Goal: Transaction & Acquisition: Book appointment/travel/reservation

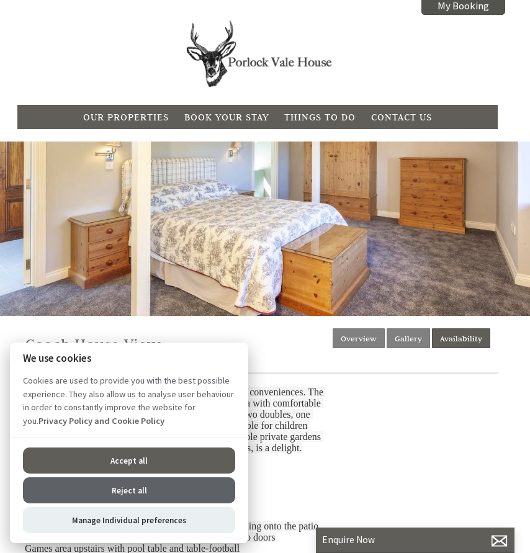
click at [127, 486] on button "Reject all" at bounding box center [129, 490] width 212 height 26
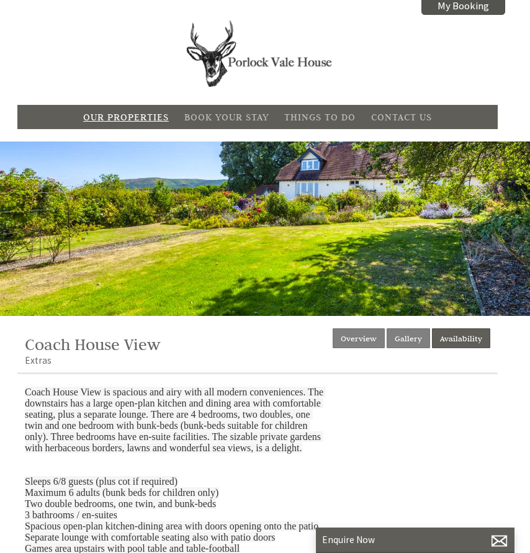
click at [141, 113] on link "Our Properties" at bounding box center [126, 117] width 86 height 12
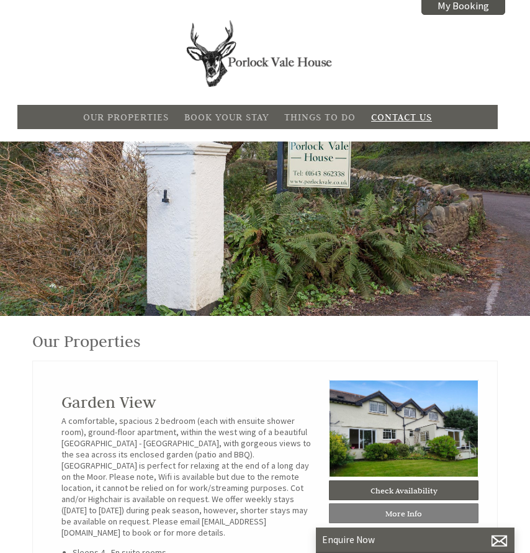
click at [409, 111] on link "Contact Us" at bounding box center [401, 117] width 61 height 12
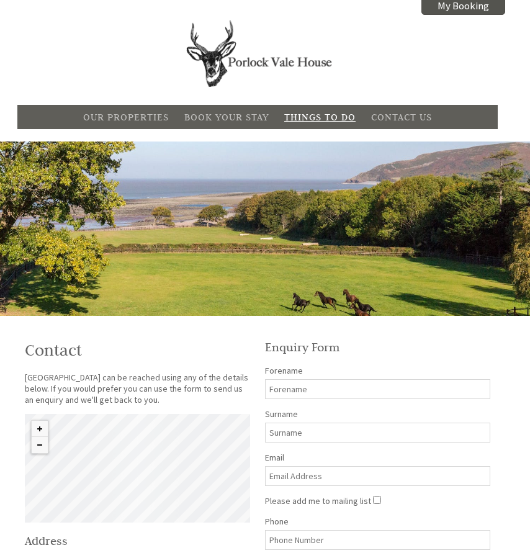
click at [336, 114] on link "Things To Do" at bounding box center [319, 117] width 71 height 12
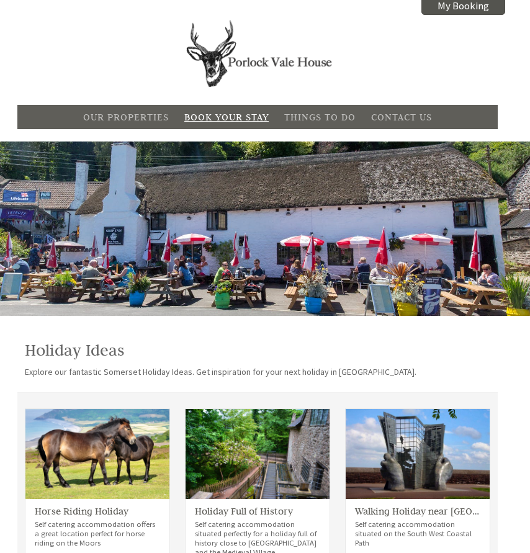
click at [254, 115] on link "Book Your Stay" at bounding box center [226, 117] width 84 height 12
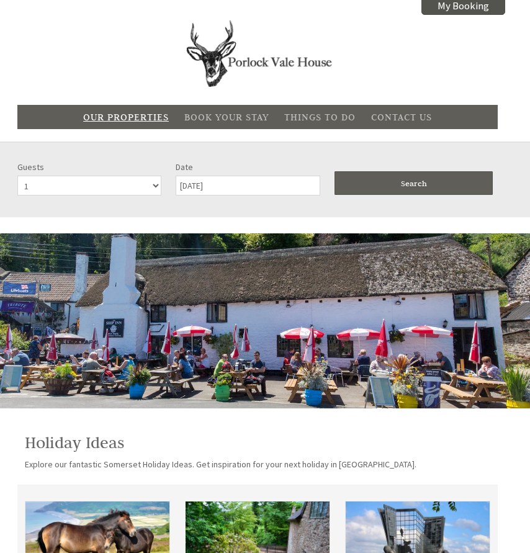
click at [153, 110] on li "Our Properties" at bounding box center [125, 116] width 93 height 19
click at [145, 118] on link "Our Properties" at bounding box center [126, 117] width 86 height 12
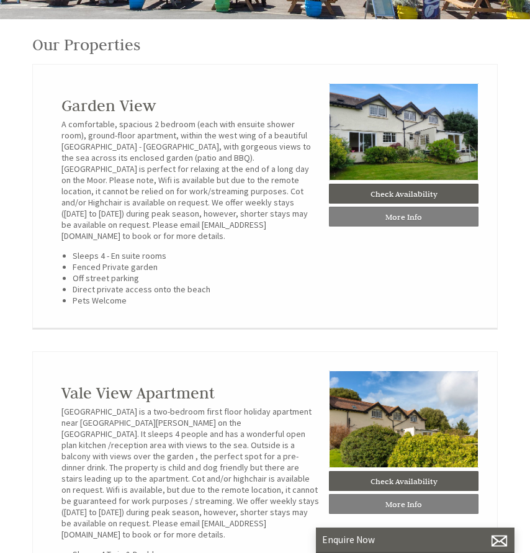
scroll to position [252, 0]
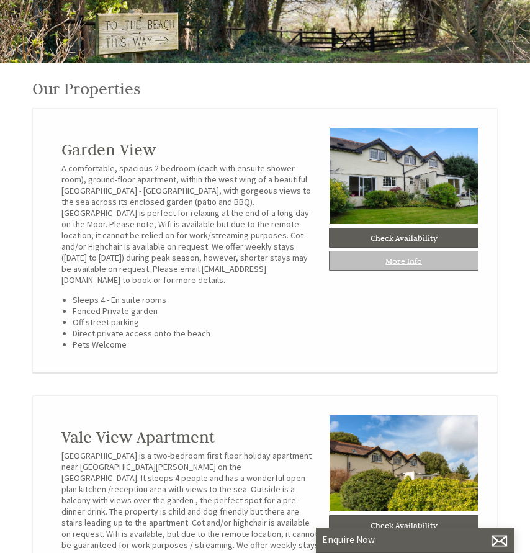
click at [396, 266] on link "More Info" at bounding box center [404, 261] width 150 height 20
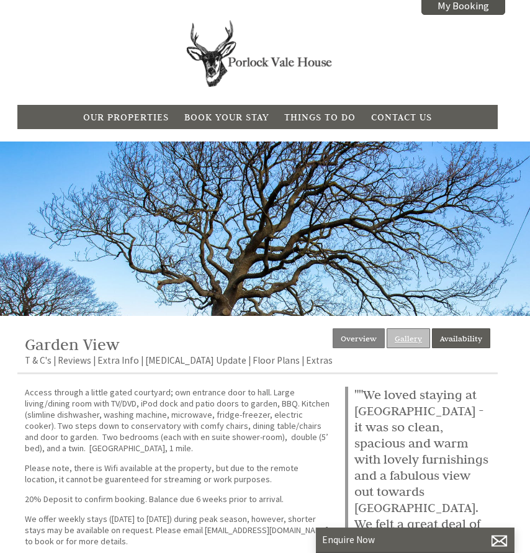
click at [403, 333] on link "Gallery" at bounding box center [407, 338] width 43 height 20
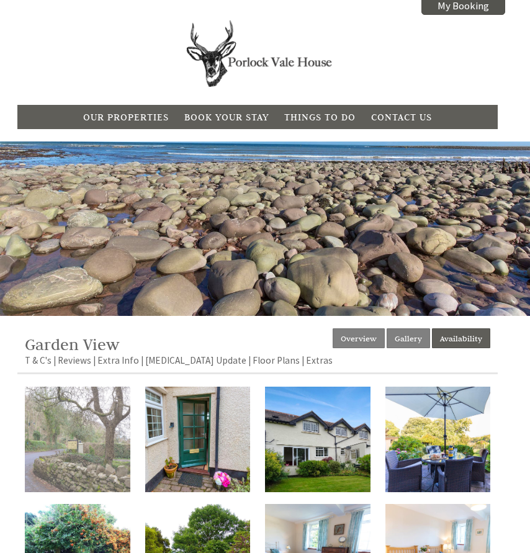
click at [61, 432] on img at bounding box center [77, 438] width 105 height 105
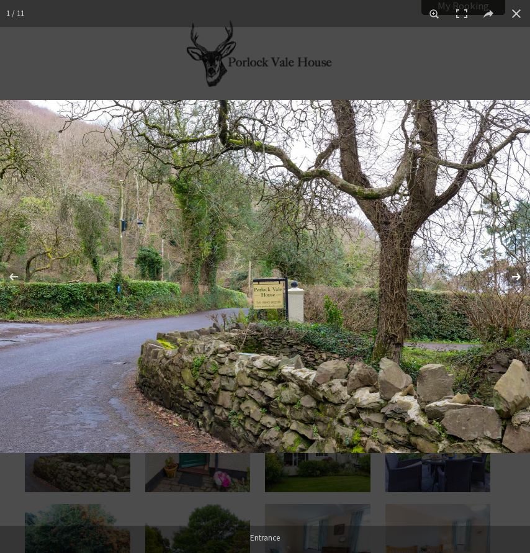
click at [520, 274] on button at bounding box center [507, 277] width 43 height 62
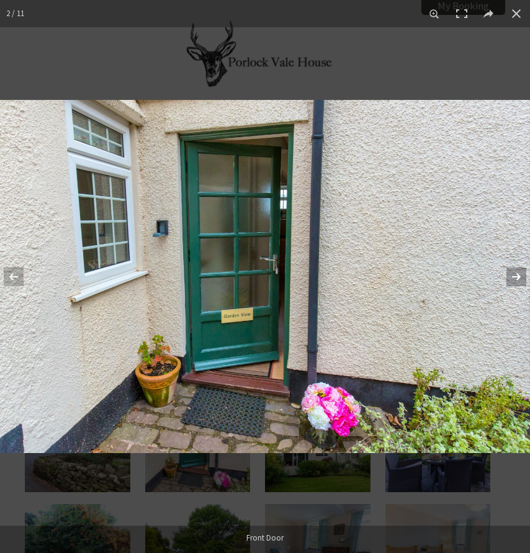
click at [520, 274] on button at bounding box center [507, 277] width 43 height 62
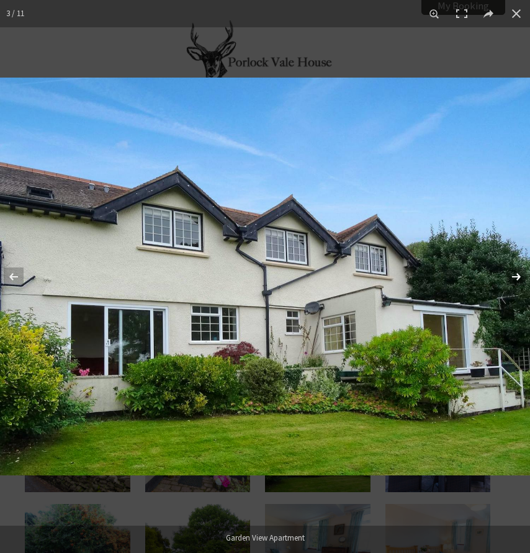
click at [520, 274] on button at bounding box center [507, 277] width 43 height 62
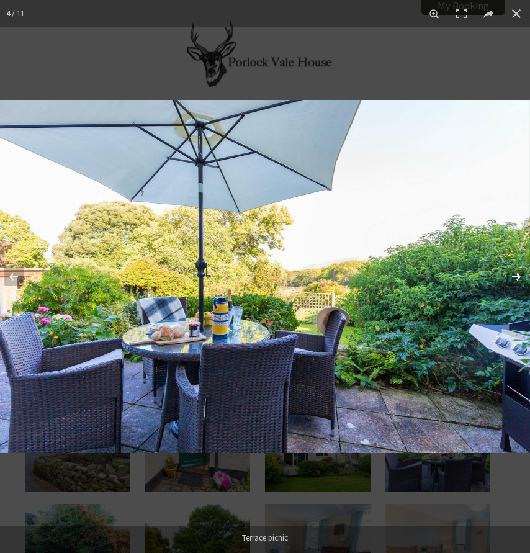
click at [520, 274] on button at bounding box center [507, 277] width 43 height 62
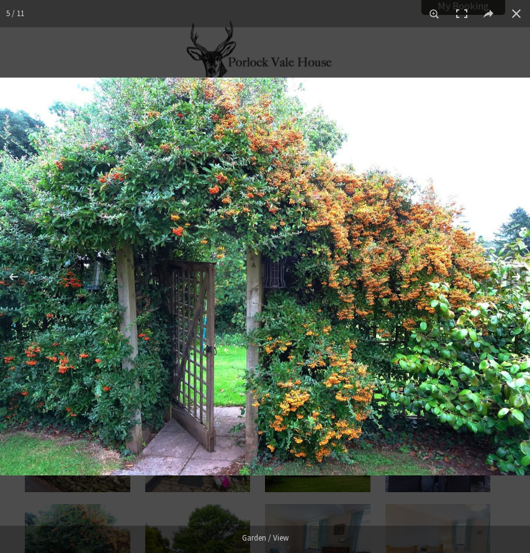
click at [520, 274] on button at bounding box center [507, 277] width 43 height 62
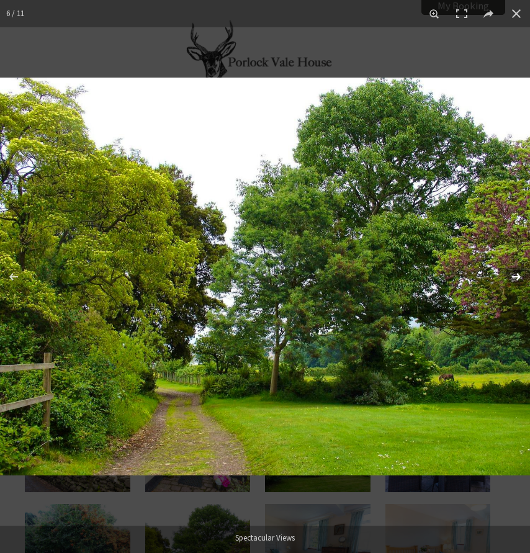
click at [520, 274] on button at bounding box center [507, 277] width 43 height 62
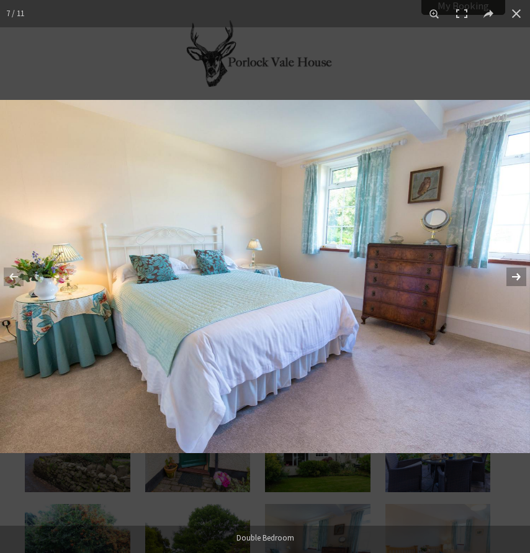
click at [520, 274] on button at bounding box center [507, 277] width 43 height 62
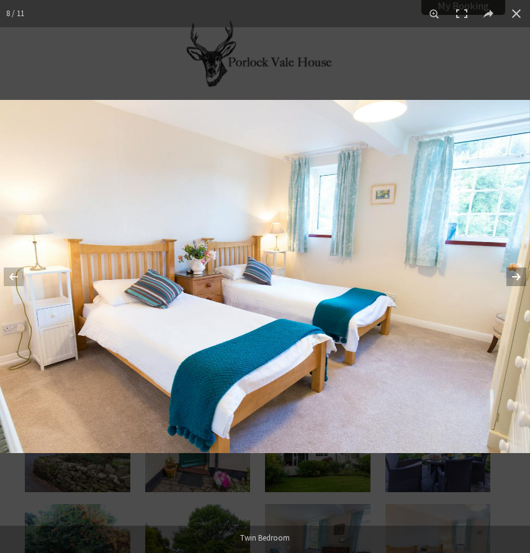
click at [520, 274] on button at bounding box center [507, 277] width 43 height 62
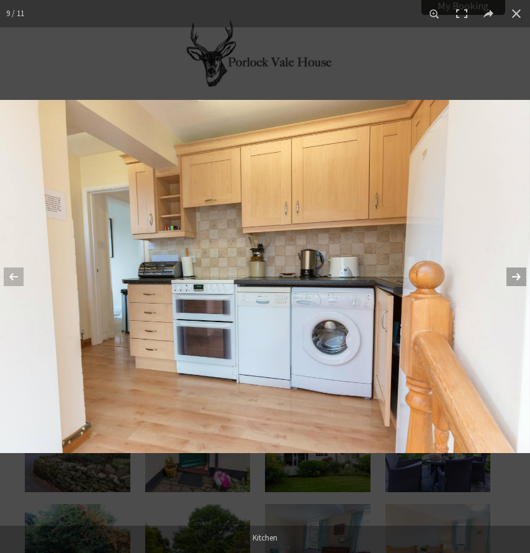
click at [520, 274] on button at bounding box center [507, 277] width 43 height 62
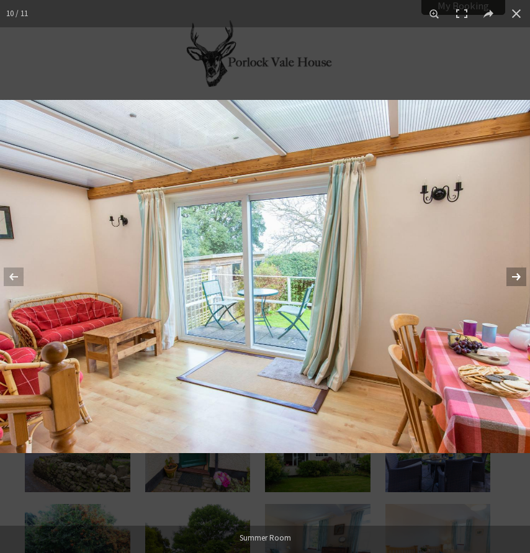
click at [520, 274] on button at bounding box center [507, 277] width 43 height 62
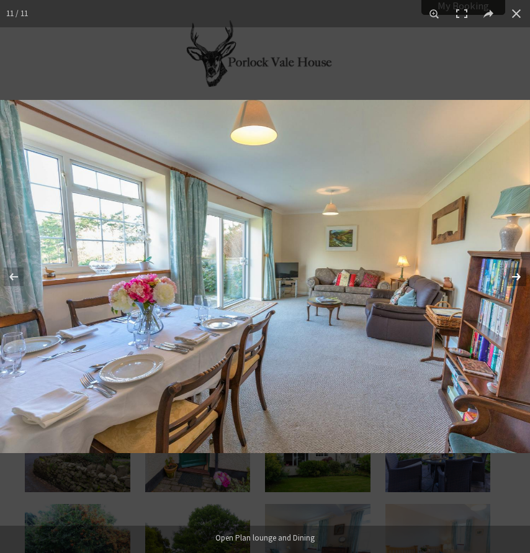
click at [520, 274] on button at bounding box center [507, 277] width 43 height 62
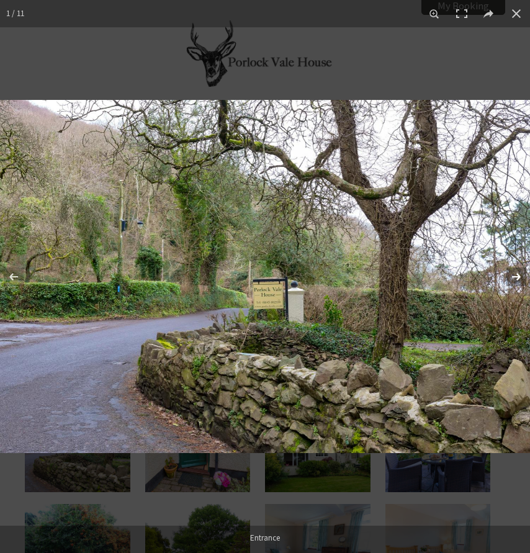
click at [520, 274] on button at bounding box center [507, 277] width 43 height 62
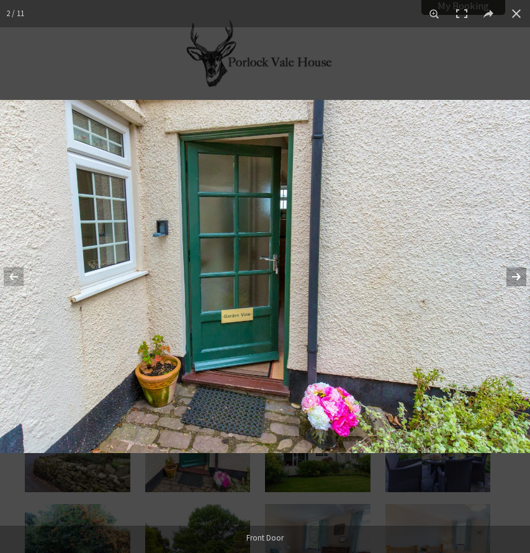
click at [520, 274] on button at bounding box center [507, 277] width 43 height 62
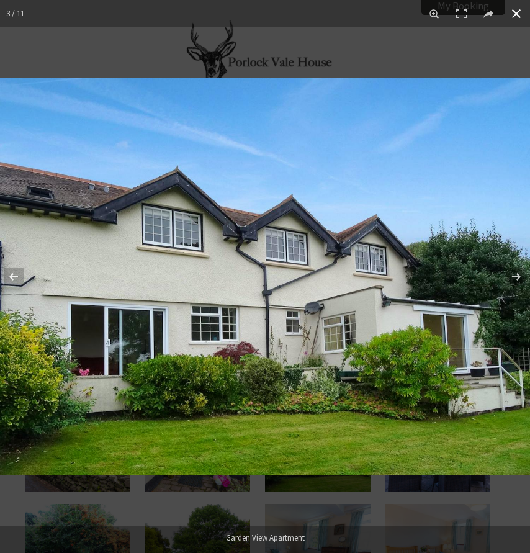
click at [516, 11] on button at bounding box center [515, 13] width 27 height 27
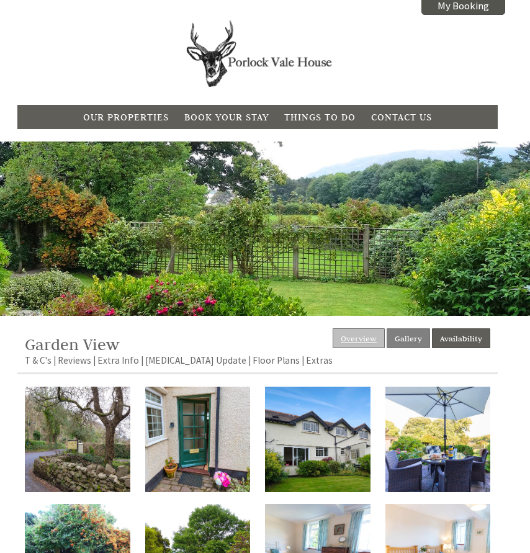
click at [368, 336] on link "Overview" at bounding box center [359, 338] width 52 height 20
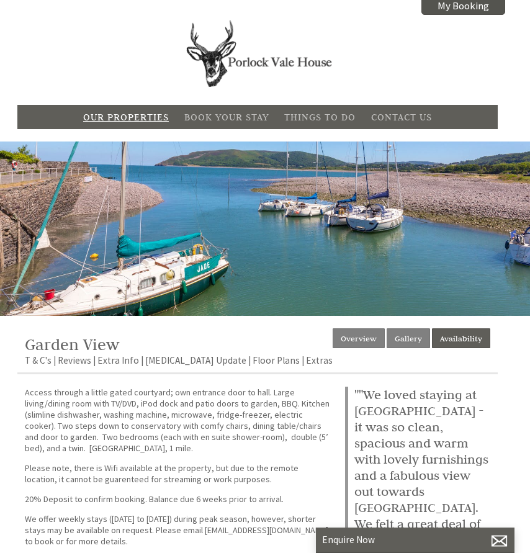
click at [130, 120] on link "Our Properties" at bounding box center [126, 117] width 86 height 12
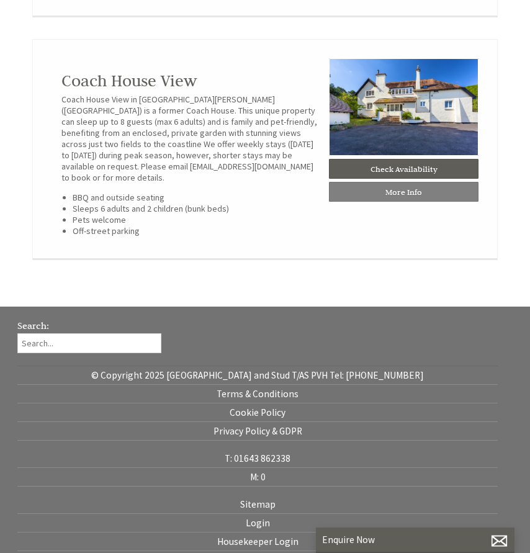
scroll to position [936, 0]
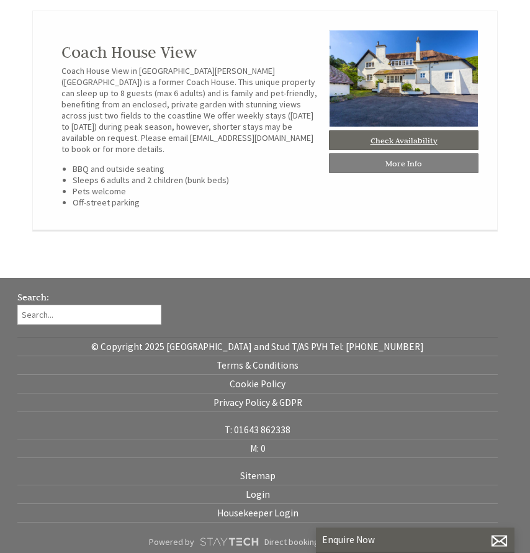
click at [390, 138] on link "Check Availability" at bounding box center [404, 140] width 150 height 20
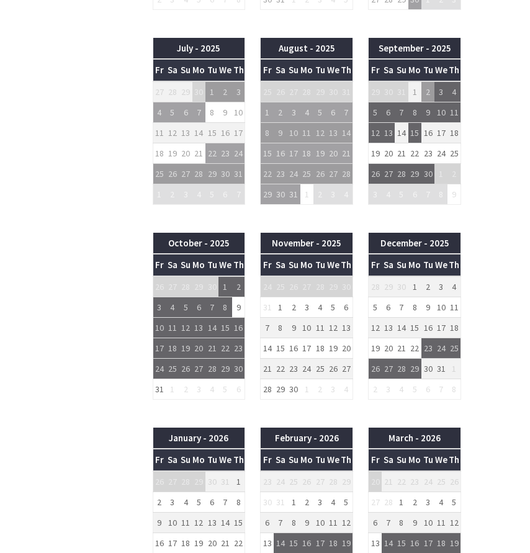
scroll to position [744, 0]
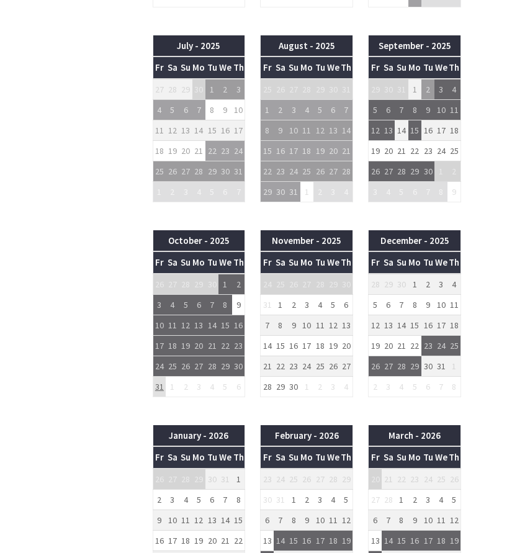
click at [158, 386] on td "31" at bounding box center [159, 386] width 13 height 20
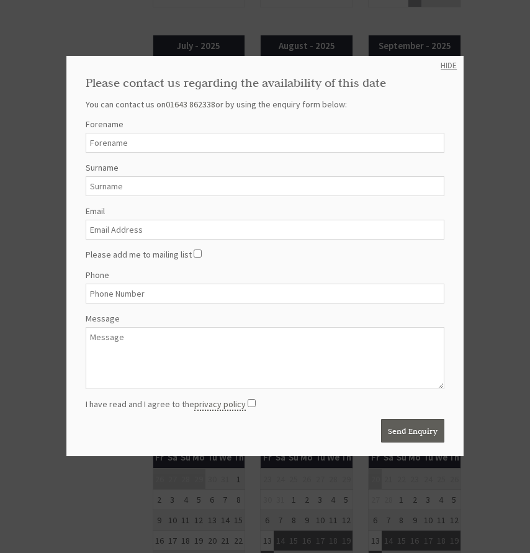
click at [440, 62] on link "HIDE" at bounding box center [448, 65] width 16 height 11
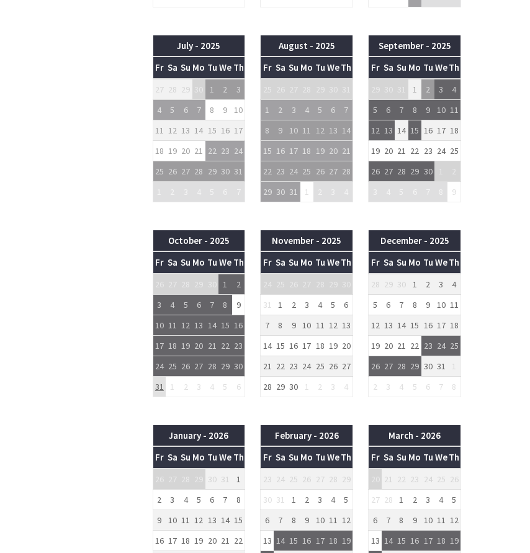
click at [159, 387] on td "31" at bounding box center [159, 386] width 13 height 20
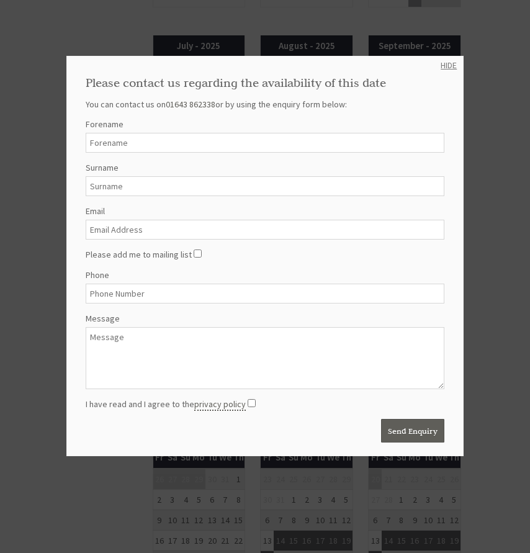
click at [442, 63] on link "HIDE" at bounding box center [448, 65] width 16 height 11
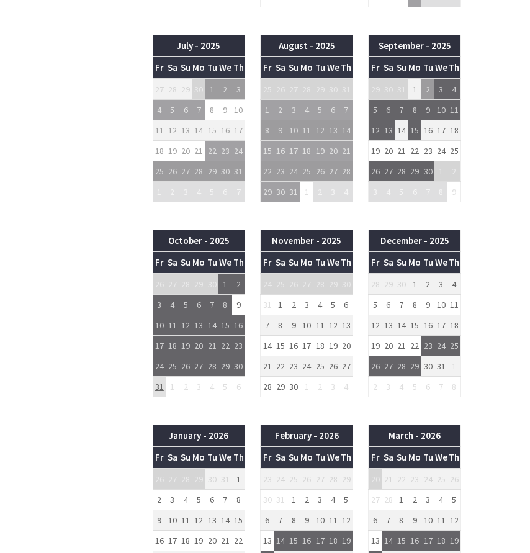
click at [159, 385] on td "31" at bounding box center [159, 386] width 13 height 20
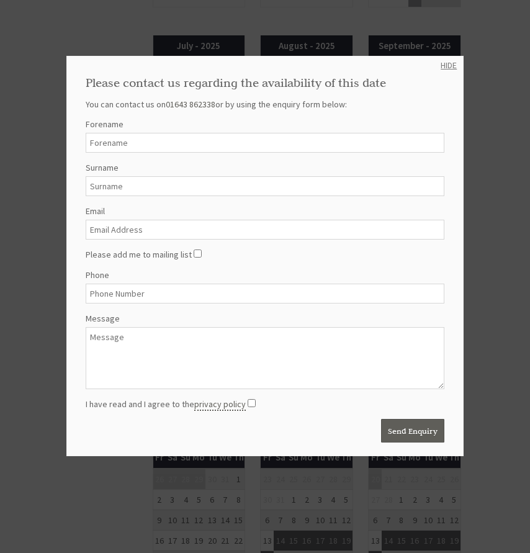
click at [440, 63] on link "HIDE" at bounding box center [448, 65] width 16 height 11
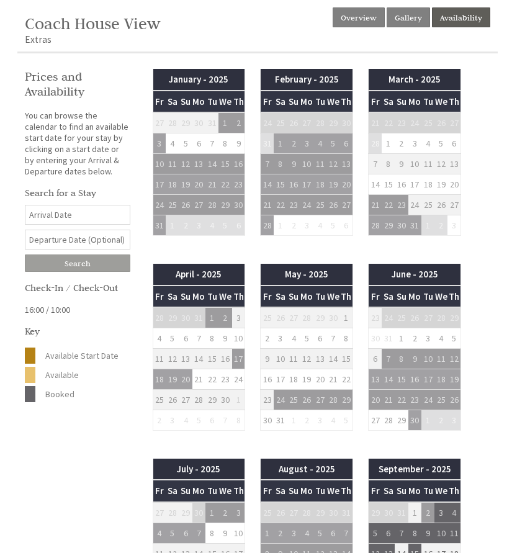
scroll to position [290, 0]
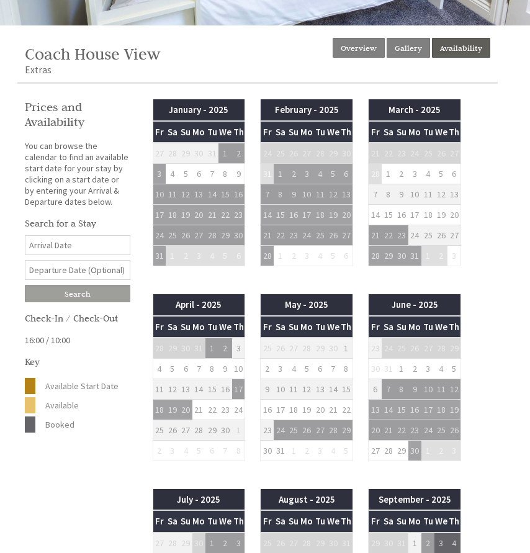
click at [51, 244] on input "Date" at bounding box center [77, 245] width 105 height 20
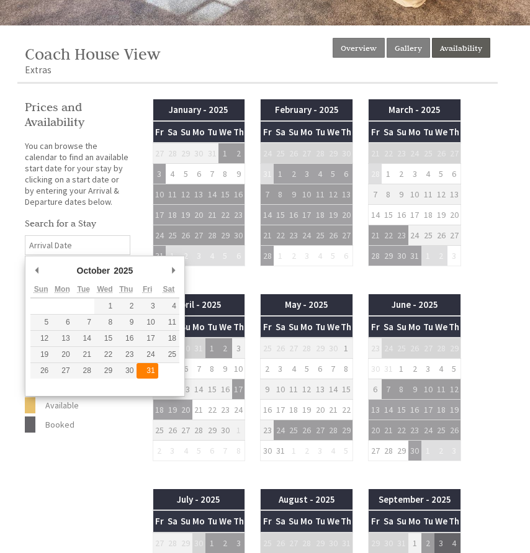
type input "[DATE]"
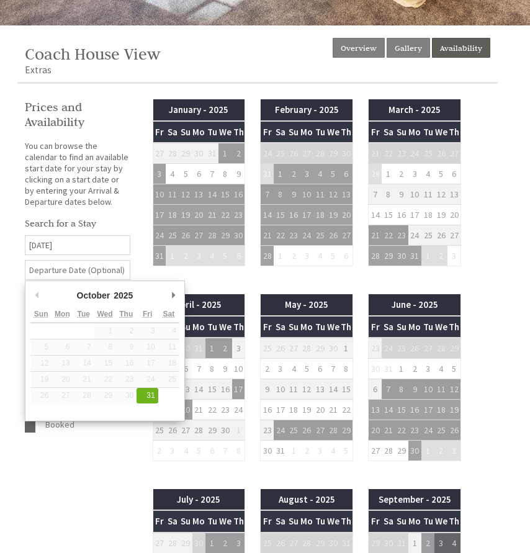
click at [61, 266] on input "text" at bounding box center [77, 270] width 105 height 20
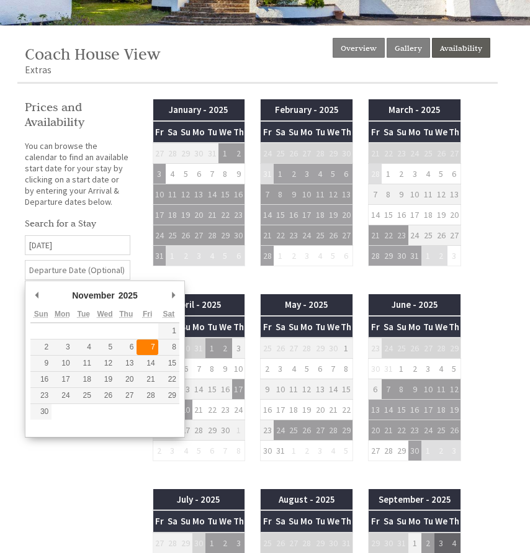
type input "[DATE]"
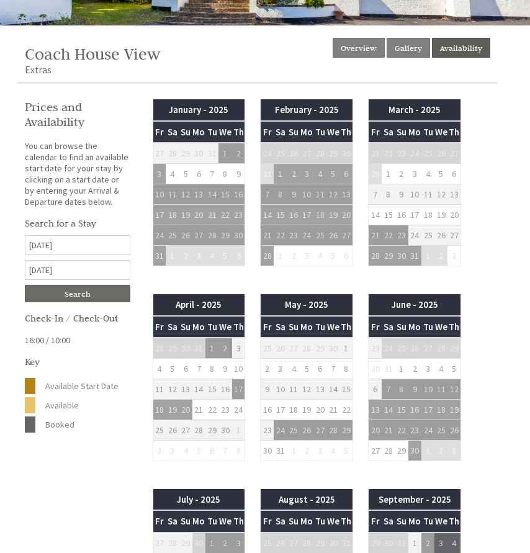
click at [84, 295] on input "Search" at bounding box center [77, 293] width 105 height 17
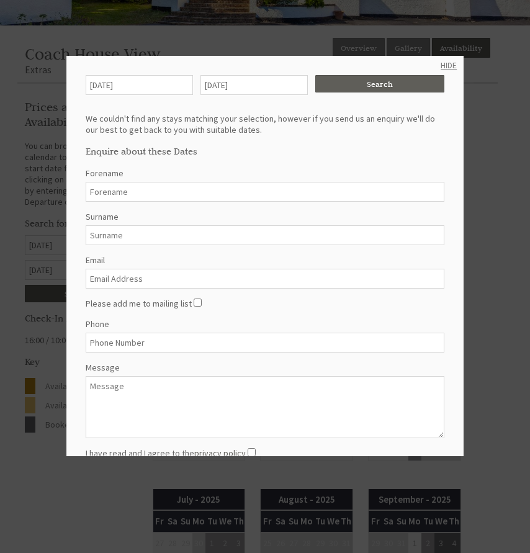
click at [440, 65] on link "HIDE" at bounding box center [448, 65] width 16 height 11
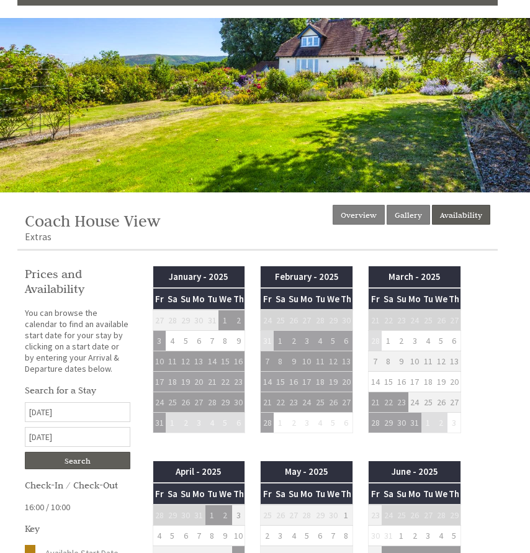
scroll to position [0, 0]
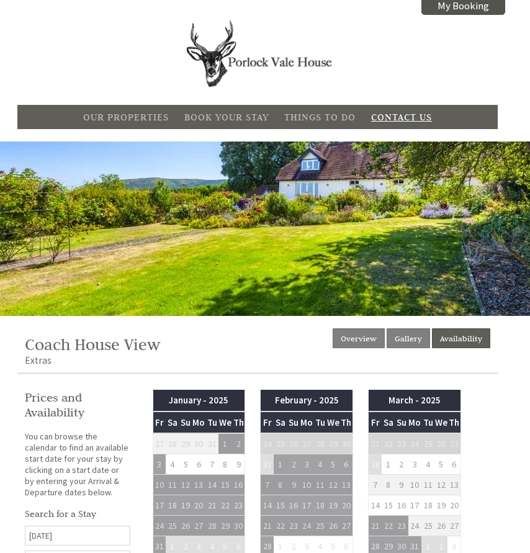
click at [403, 118] on link "Contact Us" at bounding box center [401, 117] width 61 height 12
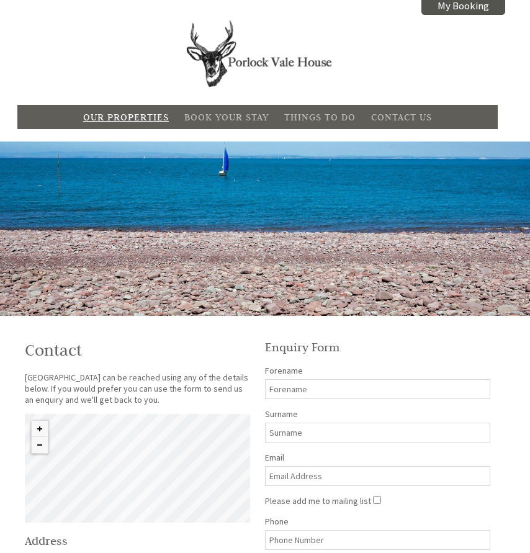
click at [128, 117] on link "Our Properties" at bounding box center [126, 117] width 86 height 12
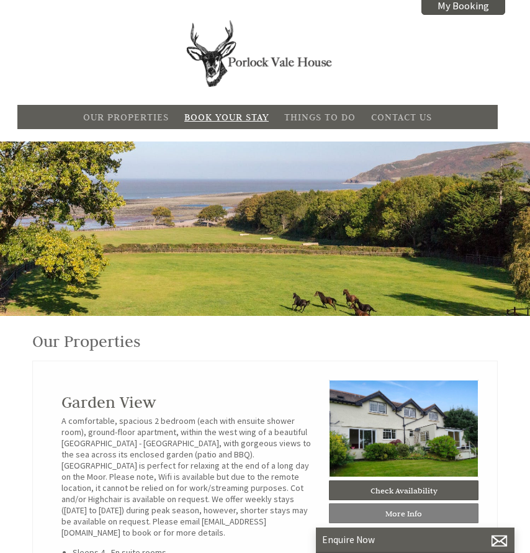
click at [223, 119] on link "Book Your Stay" at bounding box center [226, 117] width 84 height 12
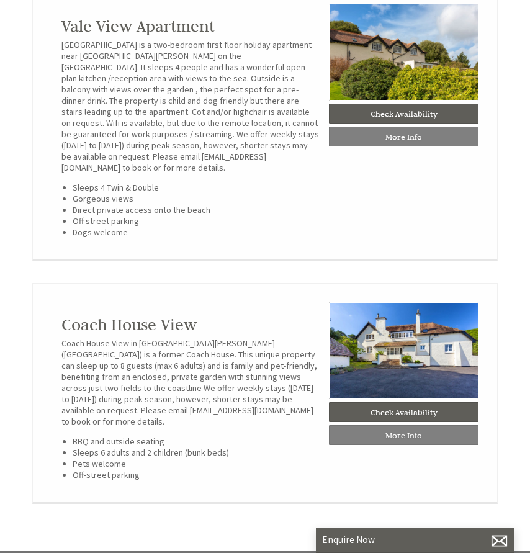
scroll to position [862, 0]
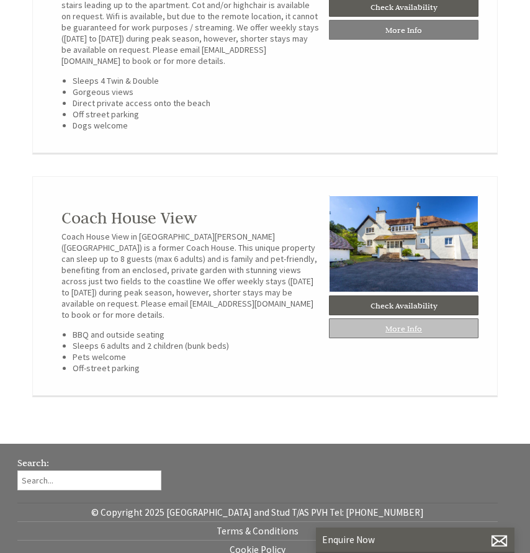
click at [381, 323] on link "More Info" at bounding box center [404, 328] width 150 height 20
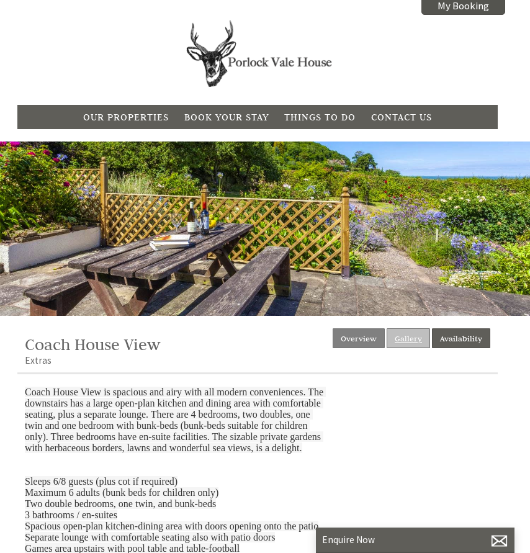
click at [406, 333] on link "Gallery" at bounding box center [407, 338] width 43 height 20
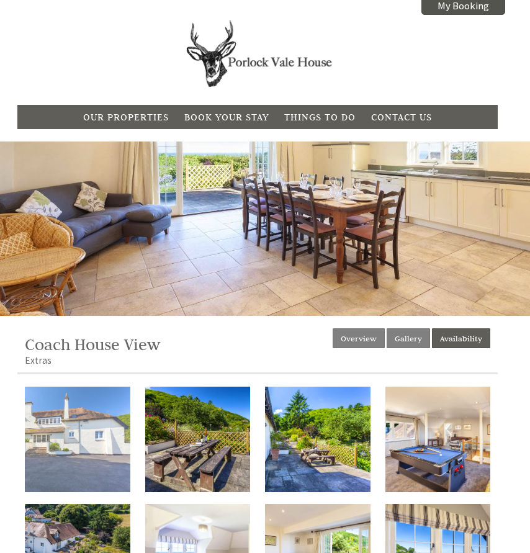
click at [69, 442] on img at bounding box center [77, 438] width 105 height 105
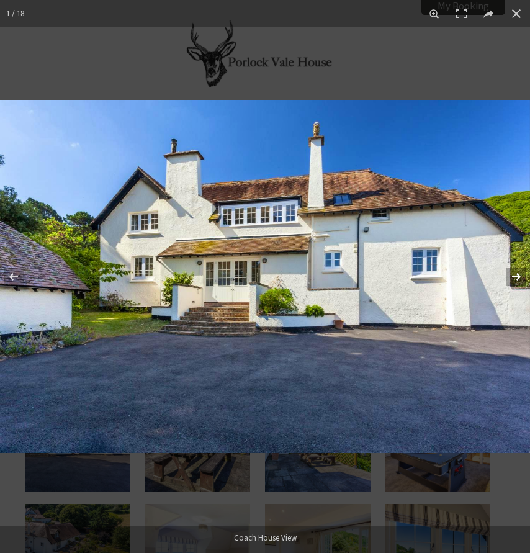
click at [514, 280] on button at bounding box center [507, 277] width 43 height 62
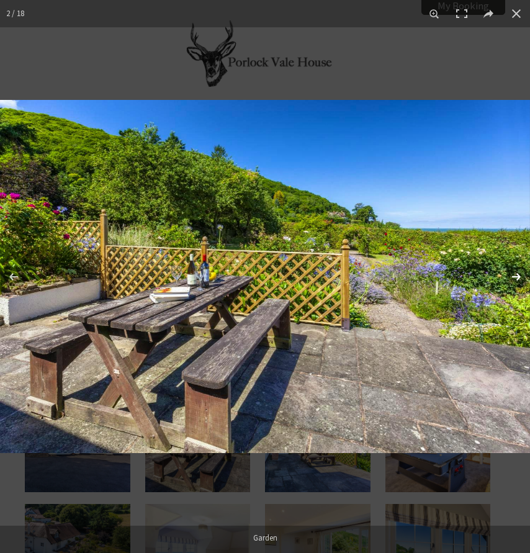
click at [514, 280] on button at bounding box center [507, 277] width 43 height 62
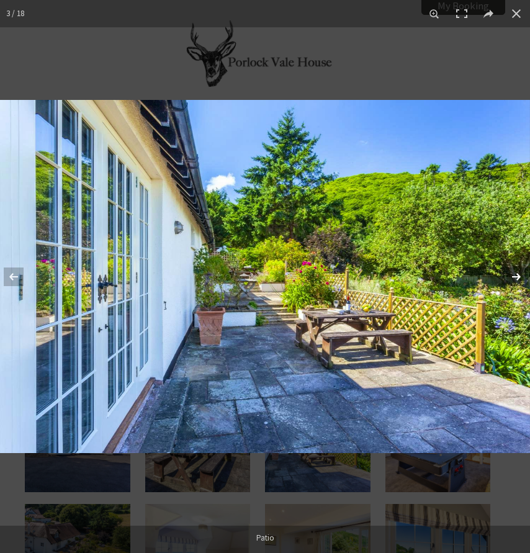
click at [514, 280] on button at bounding box center [507, 277] width 43 height 62
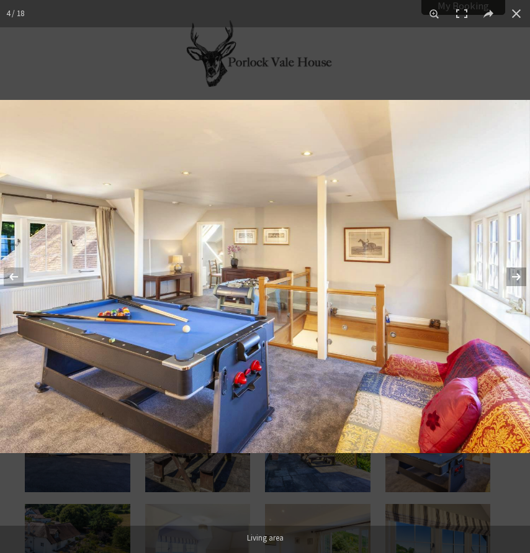
click at [514, 280] on button at bounding box center [507, 277] width 43 height 62
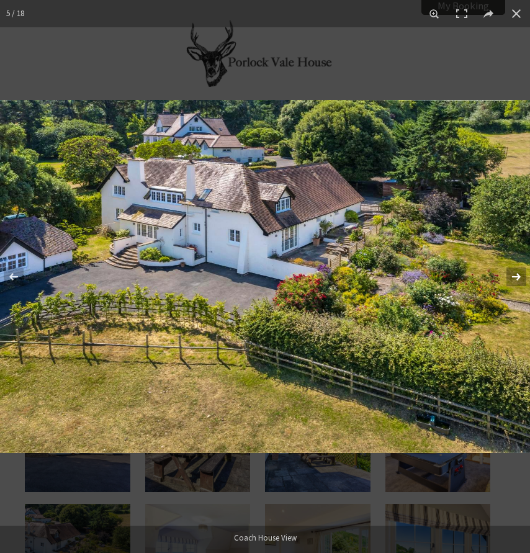
click at [514, 280] on button at bounding box center [507, 277] width 43 height 62
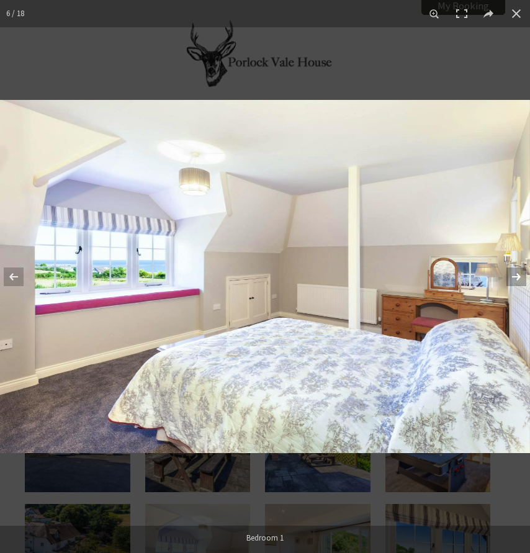
click at [514, 280] on button at bounding box center [507, 277] width 43 height 62
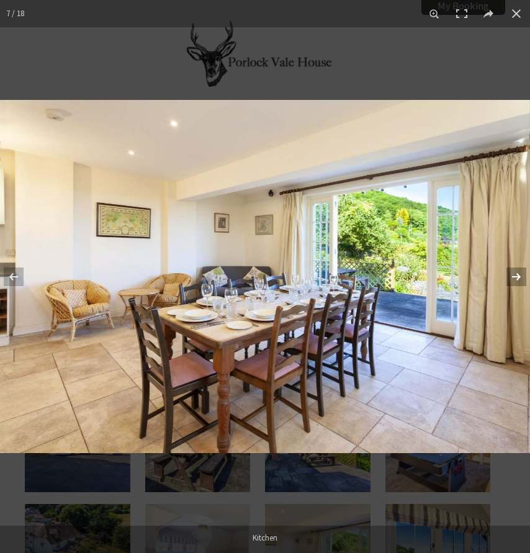
click at [514, 280] on button at bounding box center [507, 277] width 43 height 62
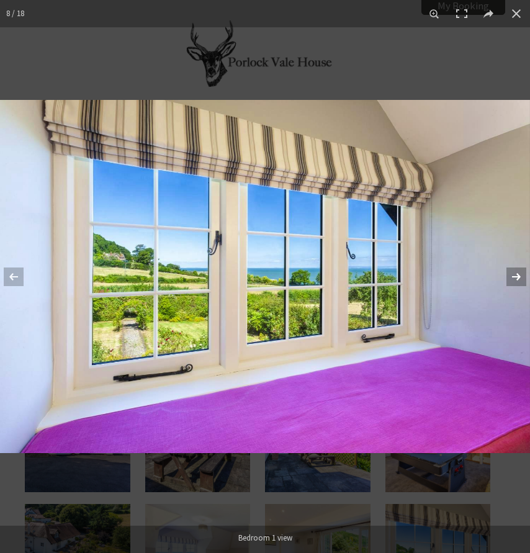
click at [514, 280] on button at bounding box center [507, 277] width 43 height 62
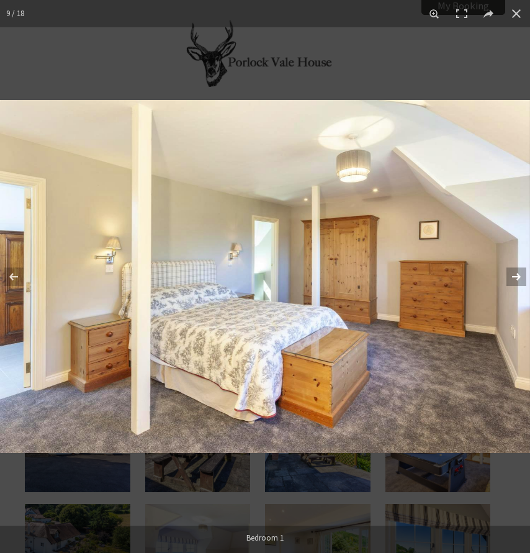
click at [514, 280] on button at bounding box center [507, 277] width 43 height 62
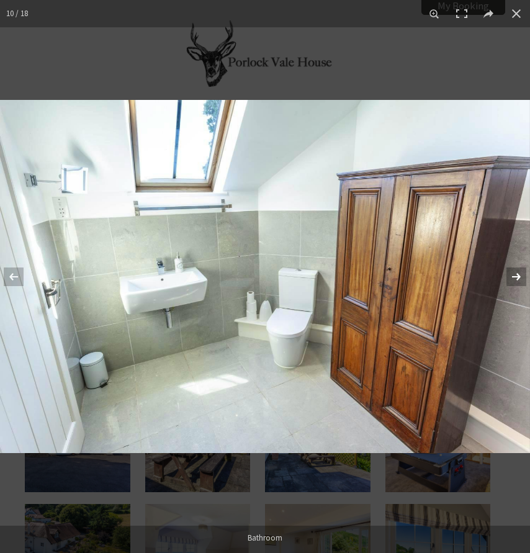
click at [514, 280] on button at bounding box center [507, 277] width 43 height 62
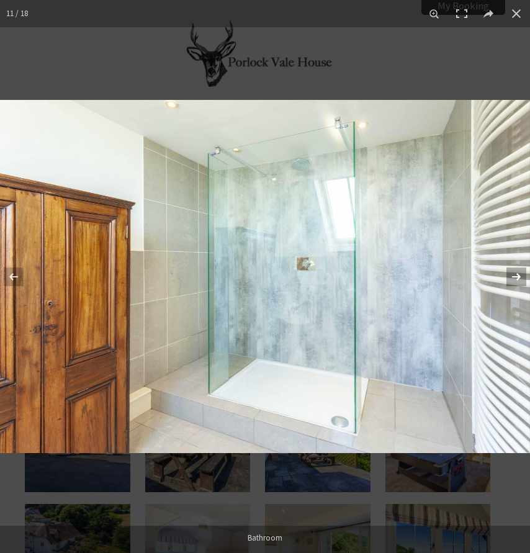
click at [514, 280] on button at bounding box center [507, 277] width 43 height 62
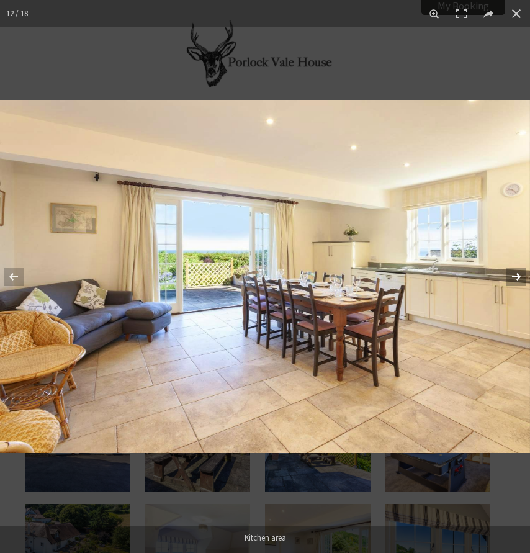
click at [515, 277] on button at bounding box center [507, 277] width 43 height 62
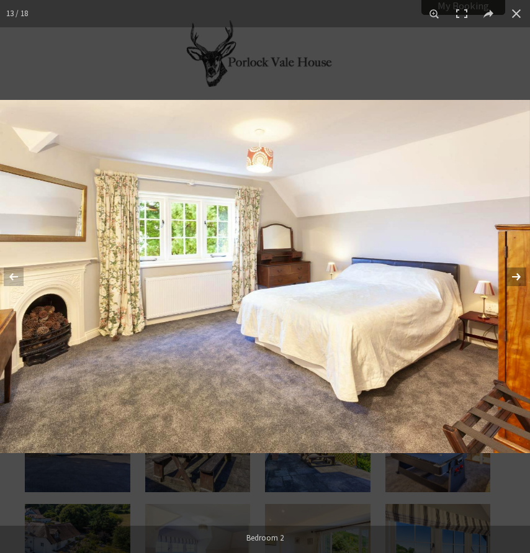
click at [515, 277] on button at bounding box center [507, 277] width 43 height 62
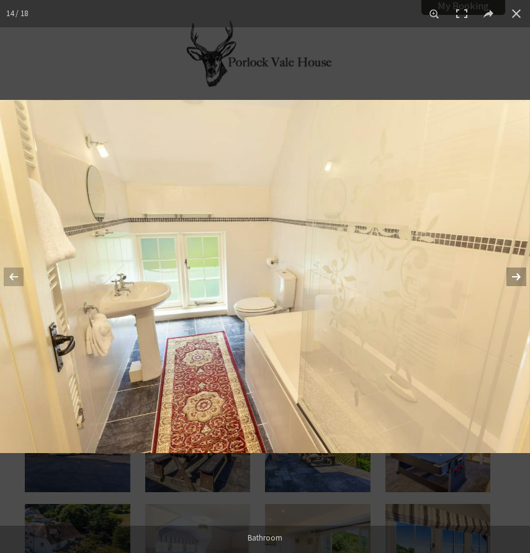
click at [515, 277] on button at bounding box center [507, 277] width 43 height 62
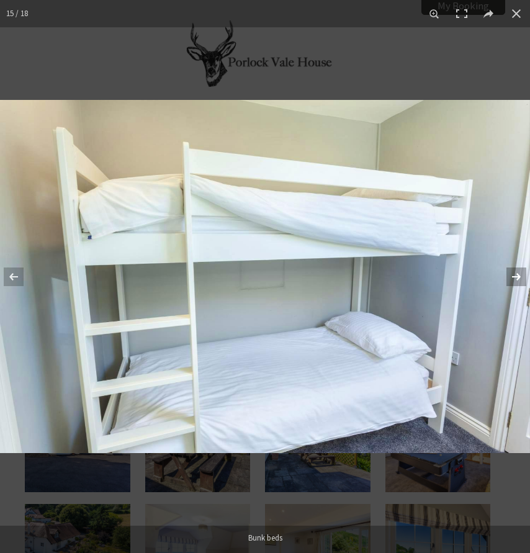
click at [515, 277] on button at bounding box center [507, 277] width 43 height 62
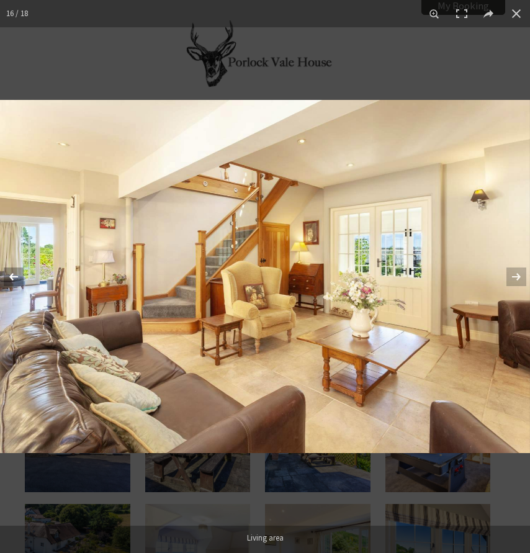
click at [14, 275] on button at bounding box center [21, 277] width 43 height 62
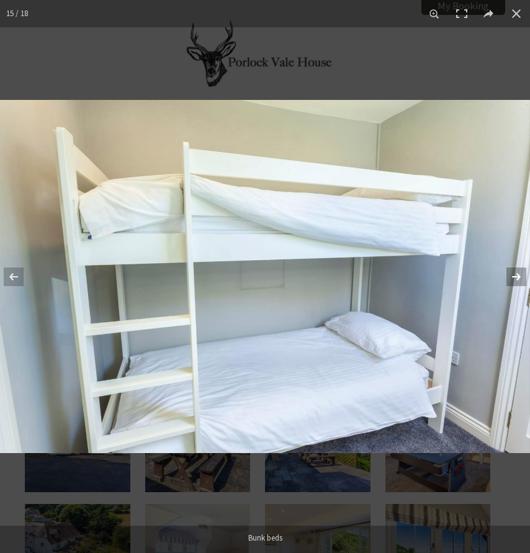
click at [519, 275] on button at bounding box center [507, 277] width 43 height 62
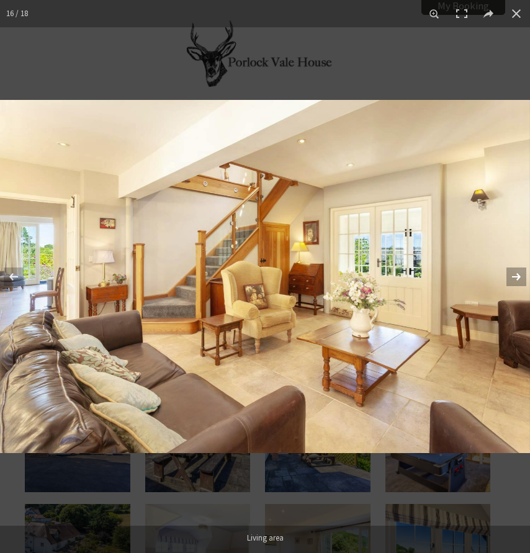
click at [519, 275] on button at bounding box center [507, 277] width 43 height 62
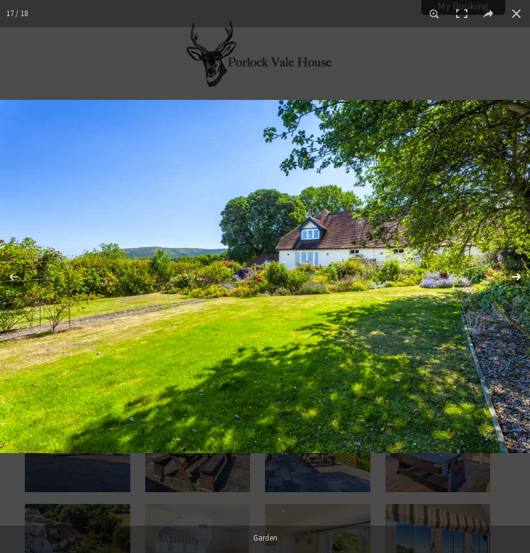
click at [519, 275] on button at bounding box center [507, 277] width 43 height 62
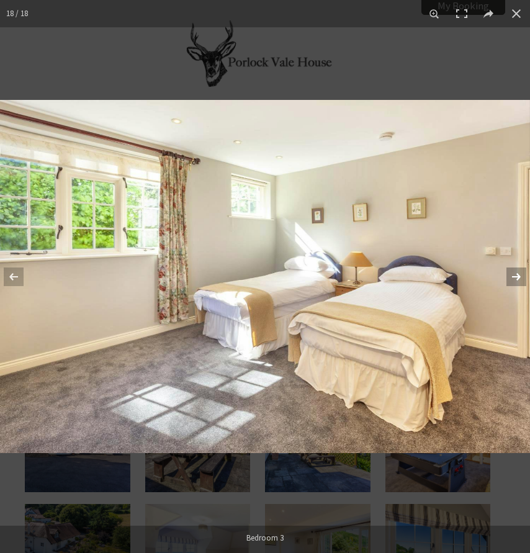
click at [517, 270] on button at bounding box center [507, 277] width 43 height 62
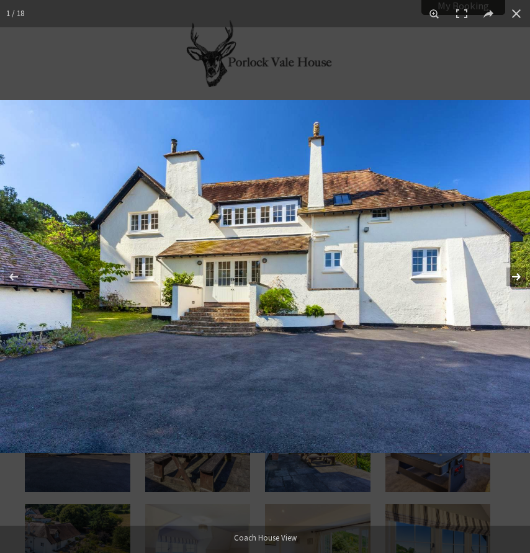
click at [517, 272] on button at bounding box center [507, 277] width 43 height 62
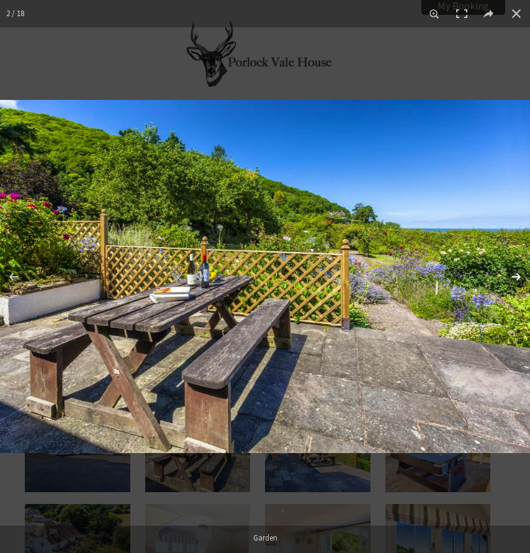
click at [517, 272] on button at bounding box center [507, 277] width 43 height 62
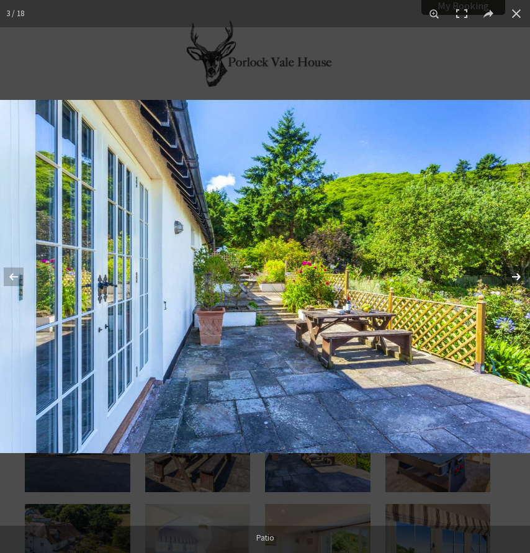
click at [517, 272] on button at bounding box center [507, 277] width 43 height 62
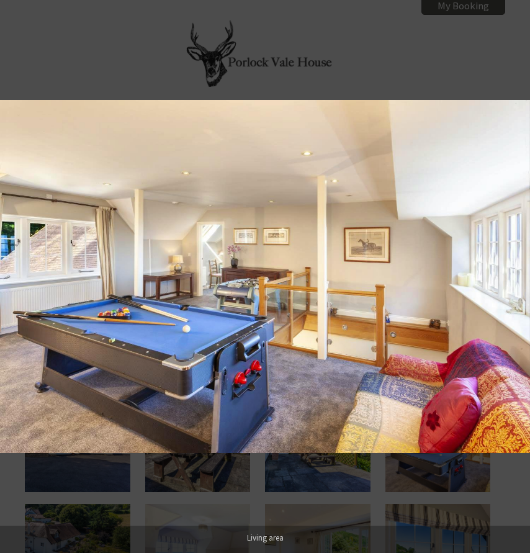
click at [517, 272] on button at bounding box center [507, 277] width 43 height 62
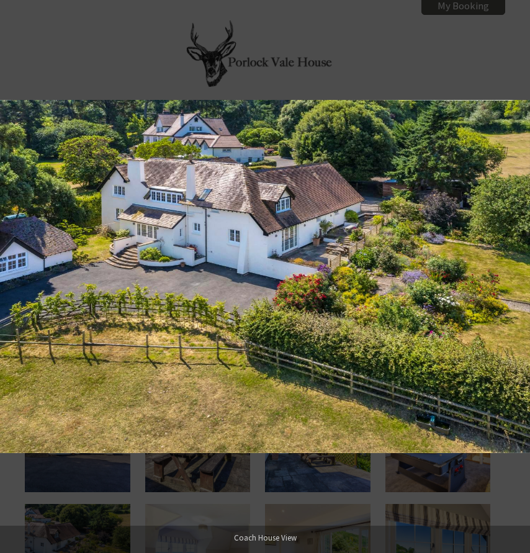
click at [517, 272] on button at bounding box center [507, 277] width 43 height 62
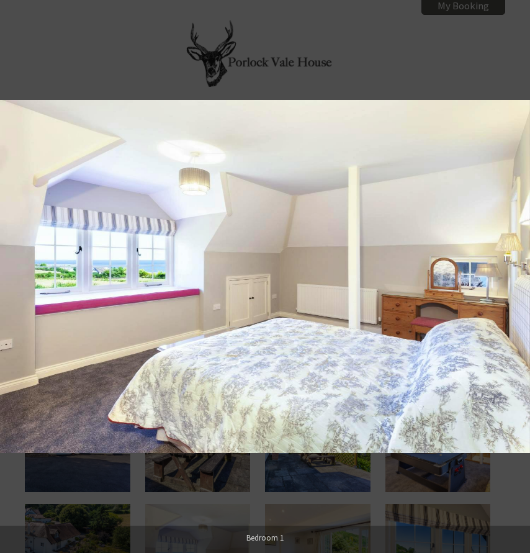
click at [517, 272] on button at bounding box center [507, 277] width 43 height 62
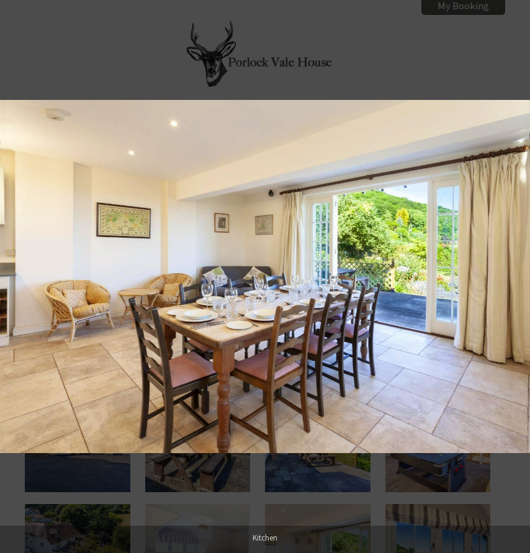
click at [517, 272] on button at bounding box center [507, 277] width 43 height 62
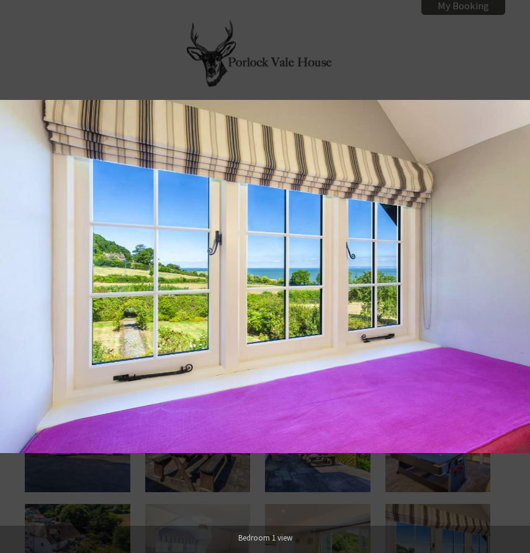
click at [517, 272] on button at bounding box center [507, 277] width 43 height 62
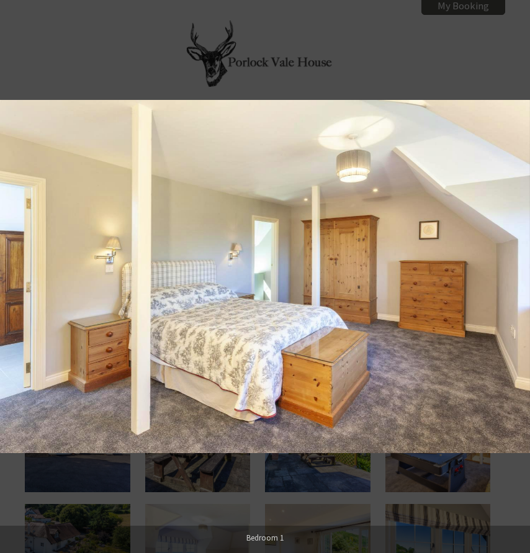
click at [517, 272] on button at bounding box center [507, 277] width 43 height 62
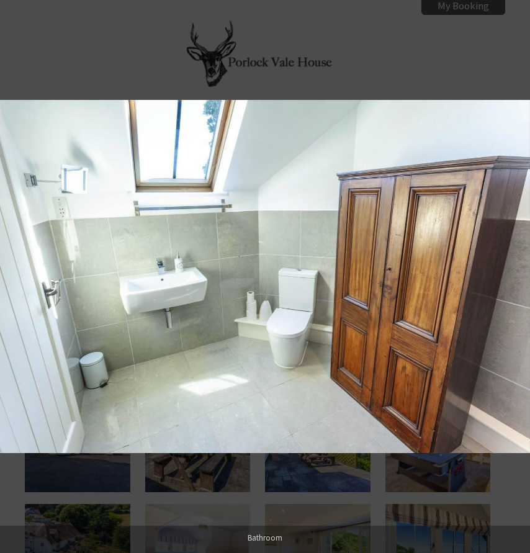
click at [517, 272] on button at bounding box center [507, 277] width 43 height 62
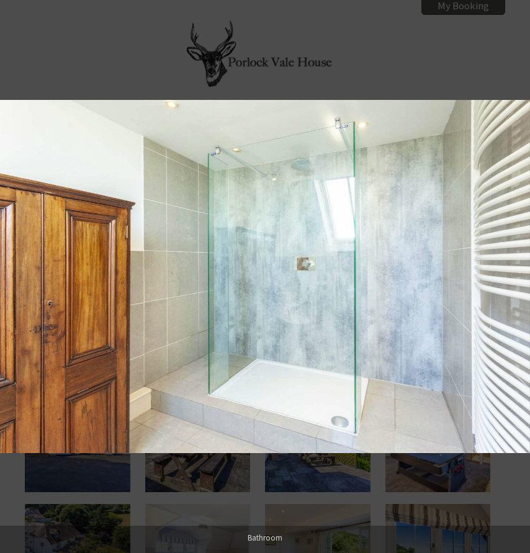
click at [517, 272] on button at bounding box center [507, 277] width 43 height 62
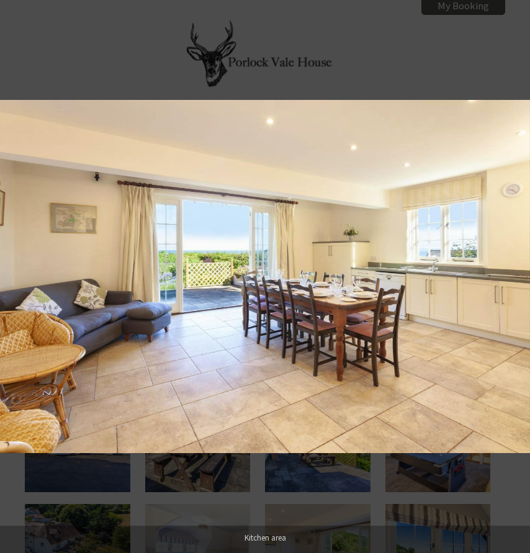
click at [517, 272] on button at bounding box center [507, 277] width 43 height 62
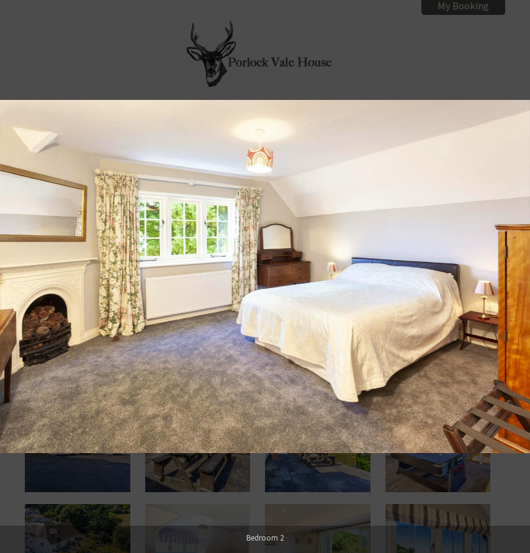
click at [517, 272] on button at bounding box center [507, 277] width 43 height 62
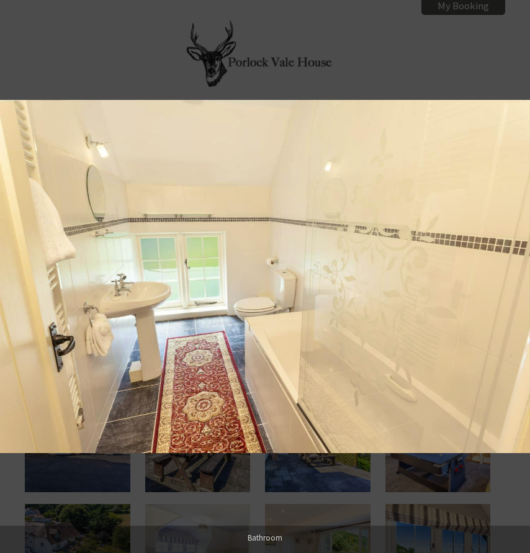
click at [517, 272] on button at bounding box center [507, 277] width 43 height 62
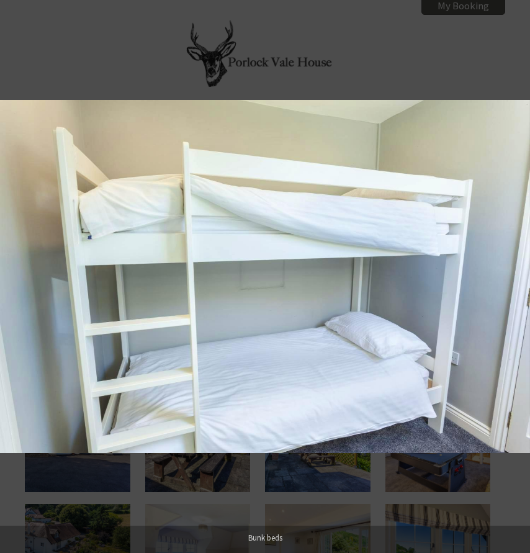
click at [517, 272] on button at bounding box center [507, 277] width 43 height 62
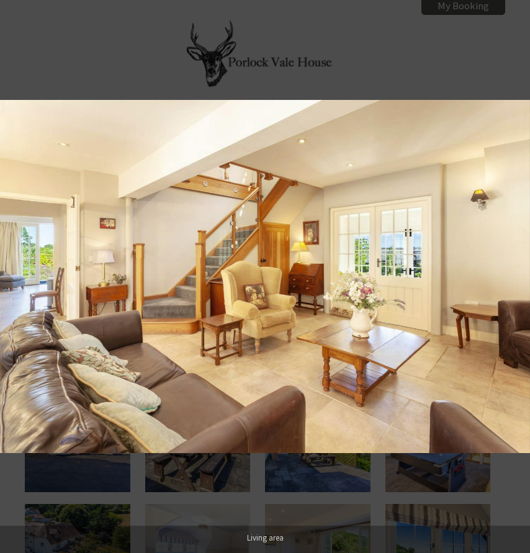
click at [517, 272] on button at bounding box center [507, 277] width 43 height 62
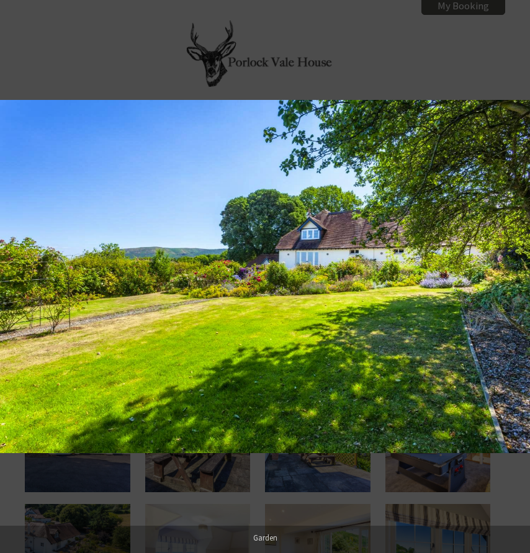
click at [517, 272] on button at bounding box center [507, 277] width 43 height 62
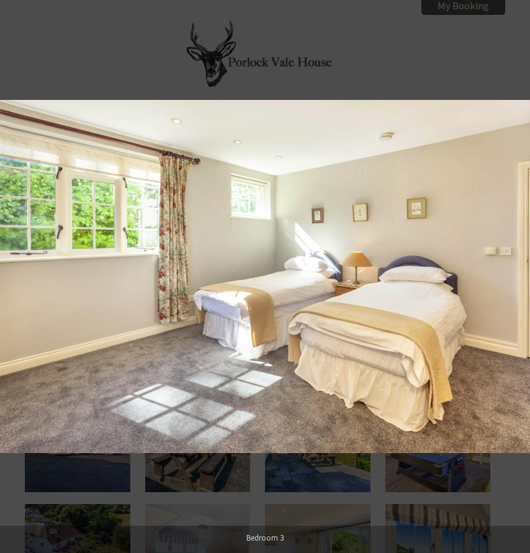
click at [517, 272] on button at bounding box center [507, 277] width 43 height 62
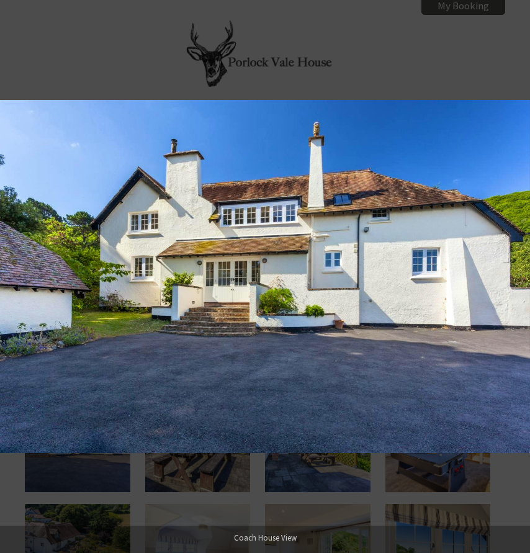
click at [517, 272] on button at bounding box center [507, 277] width 43 height 62
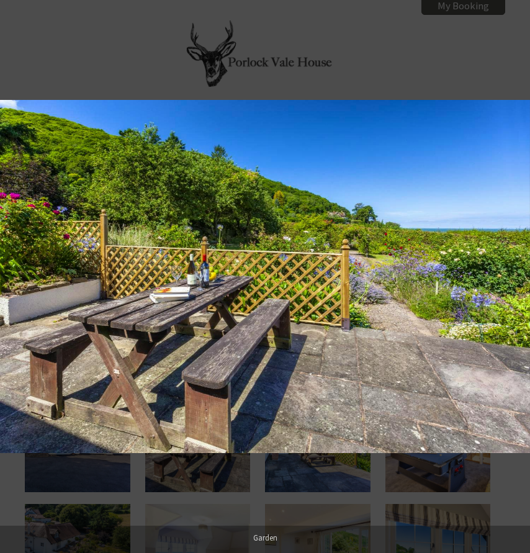
click at [517, 272] on button at bounding box center [507, 277] width 43 height 62
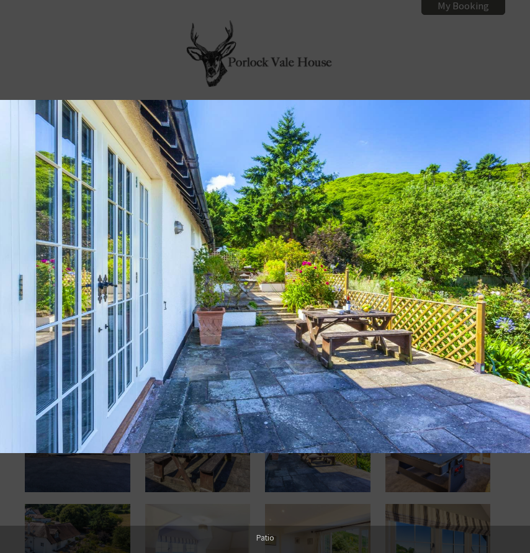
click at [517, 272] on button at bounding box center [507, 277] width 43 height 62
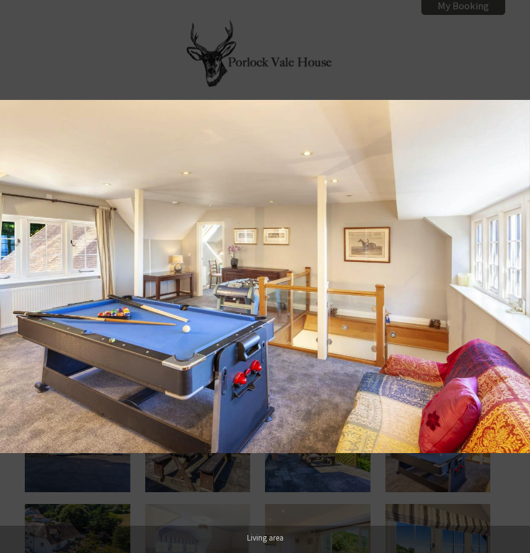
click at [517, 272] on button at bounding box center [507, 277] width 43 height 62
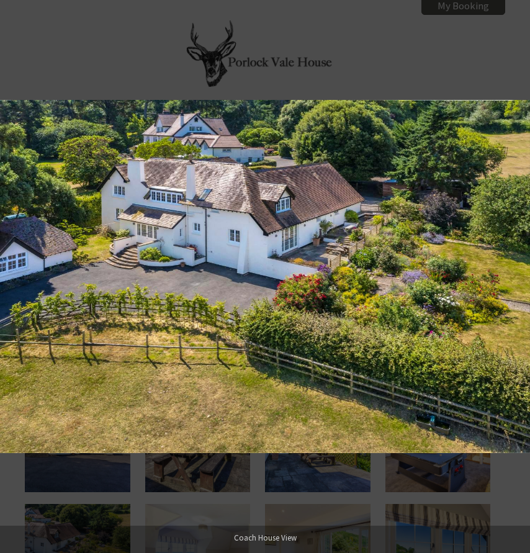
click at [517, 272] on button at bounding box center [507, 277] width 43 height 62
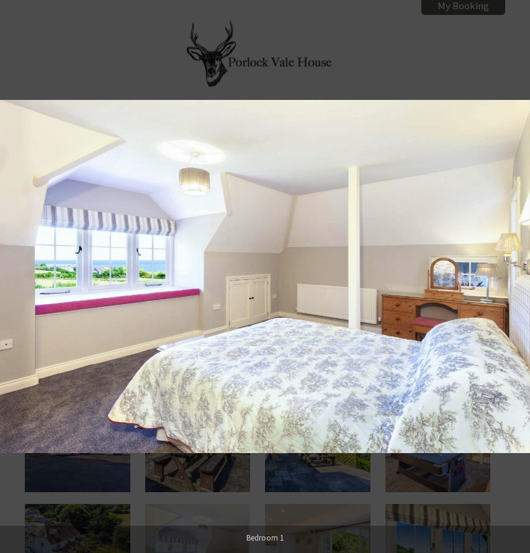
click at [517, 272] on button at bounding box center [507, 277] width 43 height 62
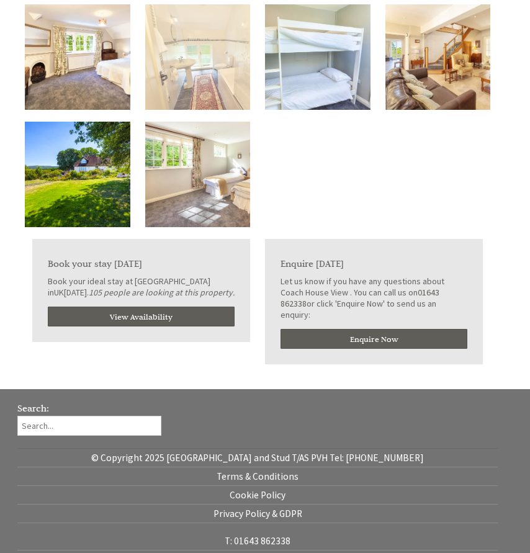
scroll to position [742, 0]
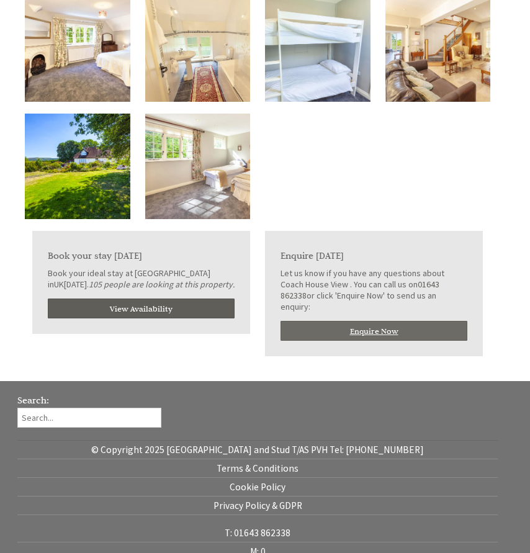
click at [362, 321] on link "Enquire Now" at bounding box center [373, 331] width 187 height 20
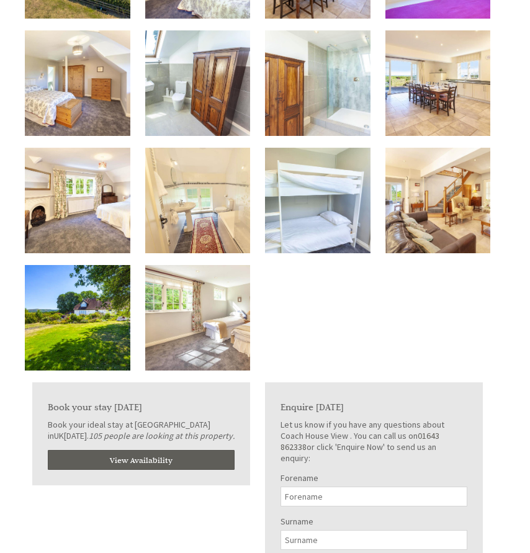
scroll to position [589, 0]
